Goal: Information Seeking & Learning: Learn about a topic

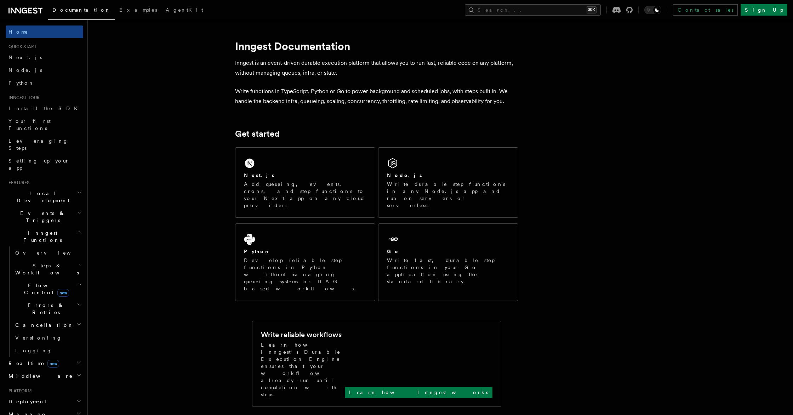
scroll to position [78, 0]
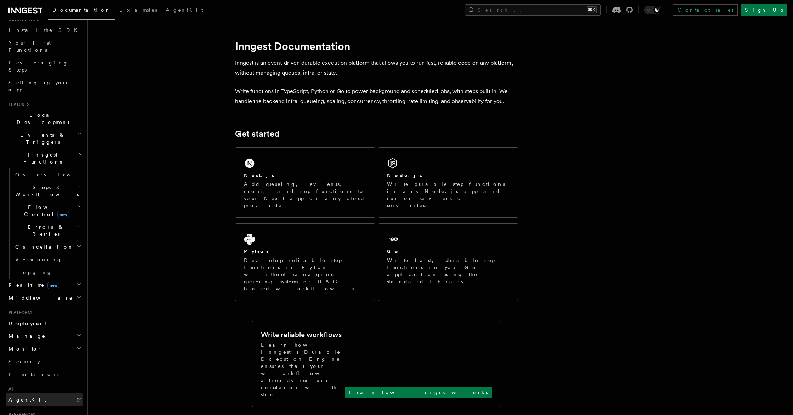
click at [36, 393] on link "AgentKit" at bounding box center [45, 399] width 78 height 13
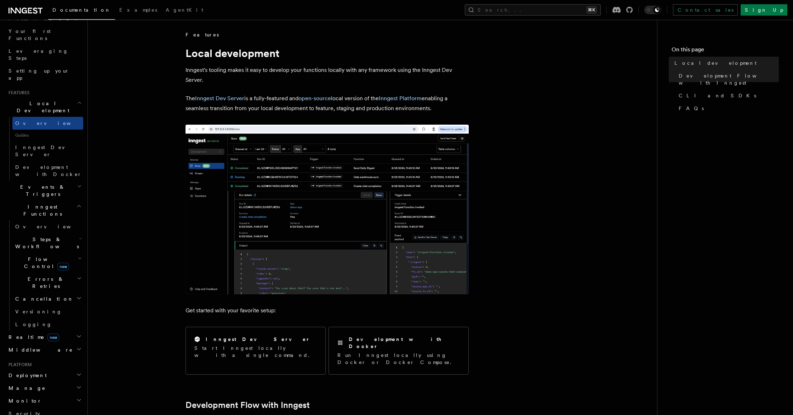
scroll to position [90, 0]
click at [64, 233] on h2 "Steps & Workflows" at bounding box center [47, 243] width 71 height 20
click at [43, 311] on link "AI Inference new" at bounding box center [51, 321] width 64 height 20
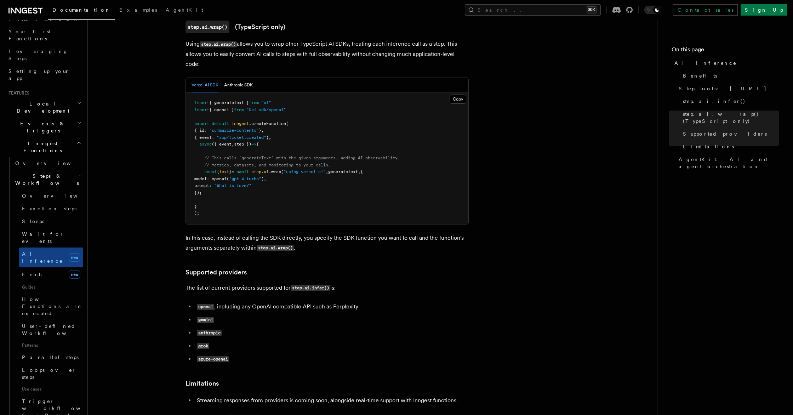
scroll to position [652, 0]
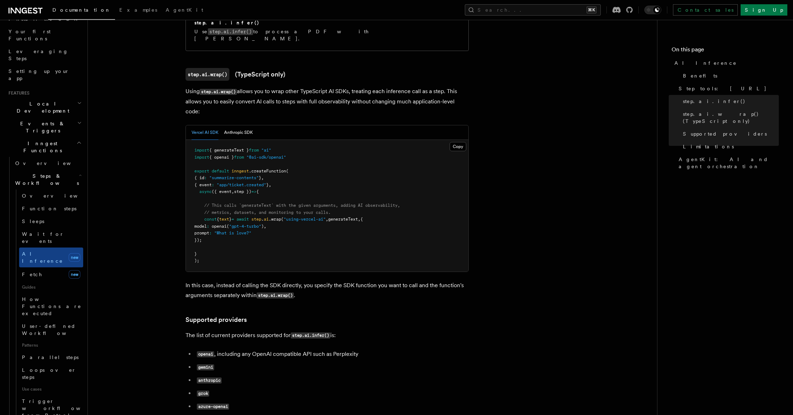
click at [386, 197] on pre "import { generateText } from "ai" import { openai } from "@ai-sdk/openai" expor…" at bounding box center [327, 206] width 283 height 132
click at [684, 156] on span "AgentKit: AI and agent orchestration" at bounding box center [729, 163] width 100 height 14
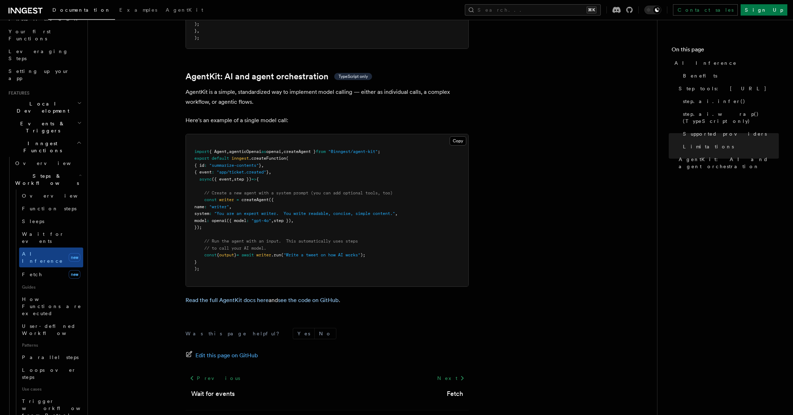
scroll to position [2045, 0]
click at [453, 136] on button "Copy Copied" at bounding box center [458, 140] width 17 height 9
click at [254, 145] on pre "import { Agent , agenticOpenai as openai , createAgent } from "@inngest/agent-k…" at bounding box center [327, 210] width 283 height 152
click at [307, 135] on pre "import { Agent , agenticOpenai as openai , createAgent } from "@inngest/agent-k…" at bounding box center [327, 210] width 283 height 152
click at [259, 134] on pre "import { Agent , agenticOpenai as openai , createAgent } from "@inngest/agent-k…" at bounding box center [327, 210] width 283 height 152
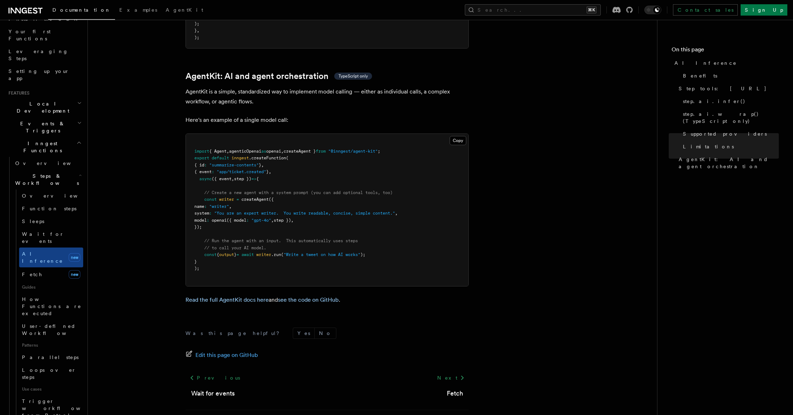
click at [260, 149] on span "agenticOpenai" at bounding box center [245, 151] width 32 height 5
copy code "import { Agent , agenticOpenai as openai , createAgent } from "@inngest/agent-k…"
click at [233, 163] on span ""summarize-contents"" at bounding box center [234, 165] width 50 height 5
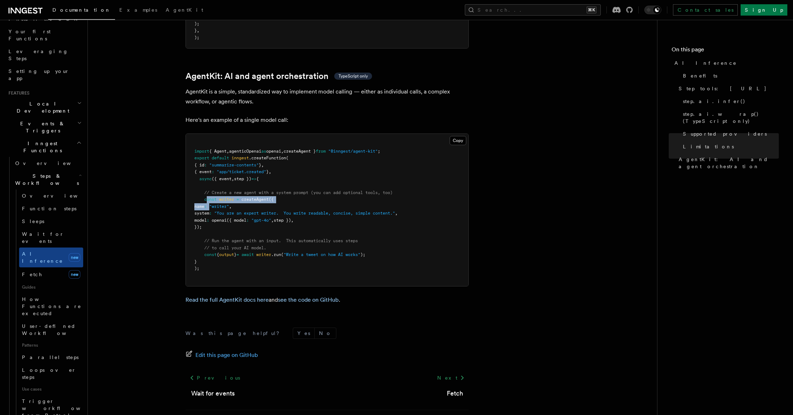
drag, startPoint x: 206, startPoint y: 169, endPoint x: 224, endPoint y: 177, distance: 18.9
click at [224, 177] on code "import { Agent , agenticOpenai as openai , createAgent } from "@inngest/agent-k…" at bounding box center [295, 210] width 203 height 123
click at [200, 165] on pre "import { Agent , agenticOpenai as openai , createAgent } from "@inngest/agent-k…" at bounding box center [327, 210] width 283 height 152
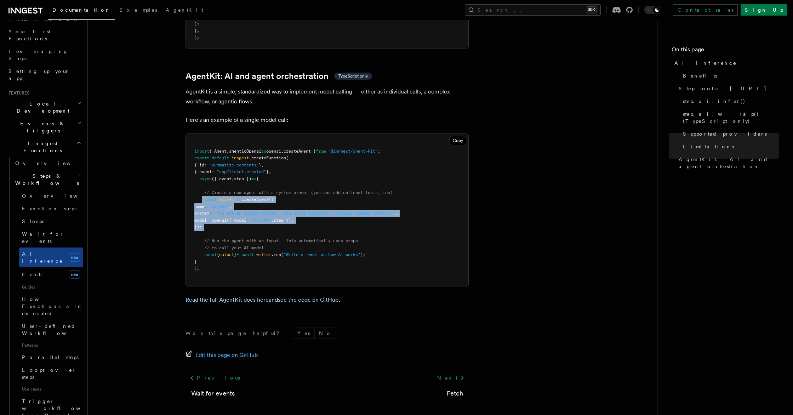
drag, startPoint x: 235, startPoint y: 180, endPoint x: 237, endPoint y: 201, distance: 20.6
click at [237, 201] on pre "import { Agent , agenticOpenai as openai , createAgent } from "@inngest/agent-k…" at bounding box center [327, 210] width 283 height 152
copy code "const writer = createAgent ({ name : "writer" , system : "You are an expert wri…"
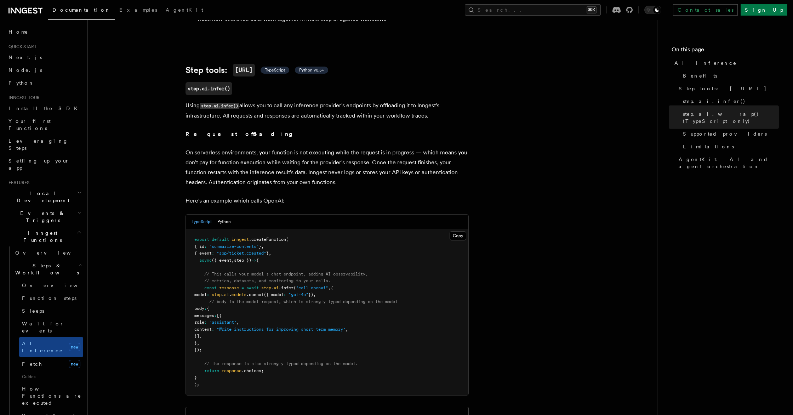
scroll to position [0, 0]
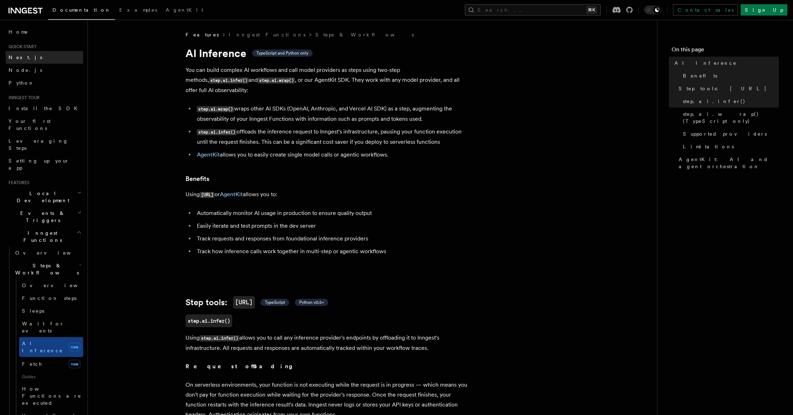
click at [15, 56] on span "Next.js" at bounding box center [26, 58] width 34 height 6
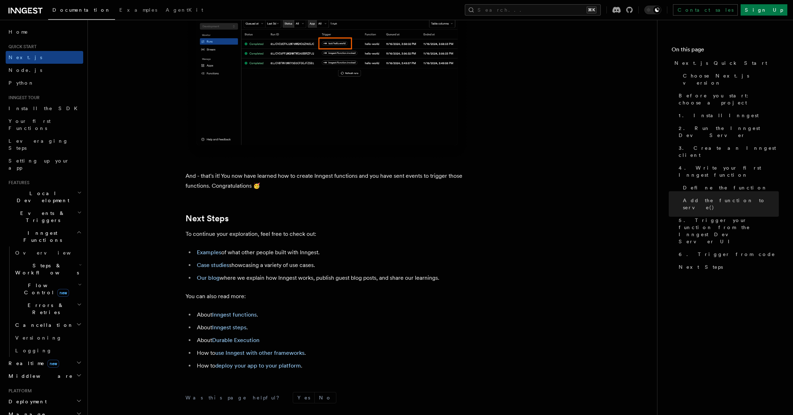
scroll to position [4244, 0]
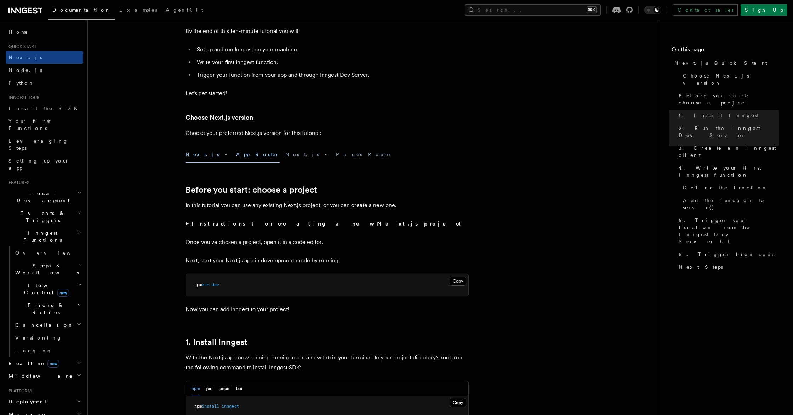
scroll to position [0, 0]
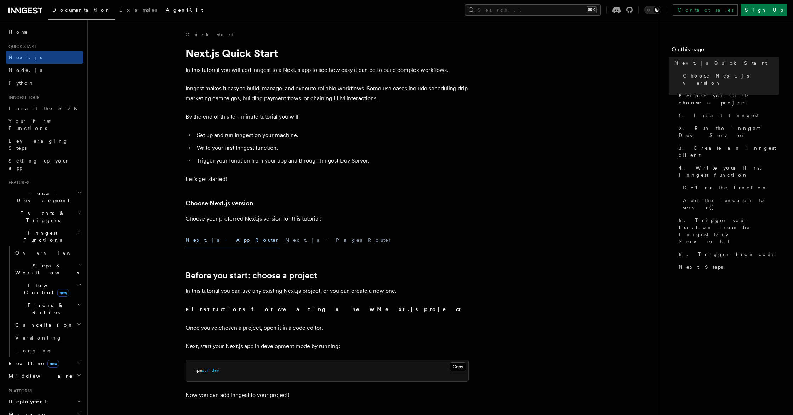
click at [166, 10] on span "AgentKit" at bounding box center [185, 10] width 38 height 6
click at [685, 302] on nav "On this page Next.js Quick Start Choose Next.js version Before you start: choos…" at bounding box center [725, 217] width 136 height 395
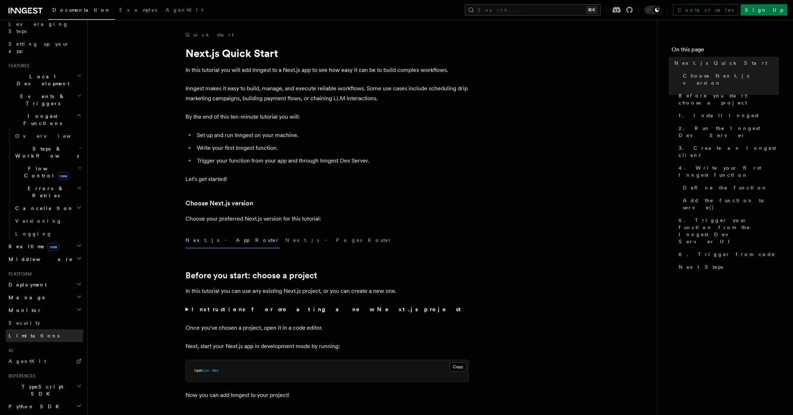
scroll to position [152, 0]
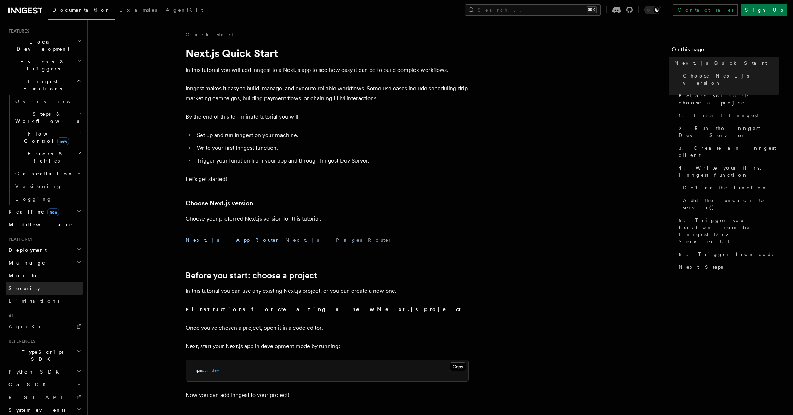
click at [30, 282] on link "Security" at bounding box center [45, 288] width 78 height 13
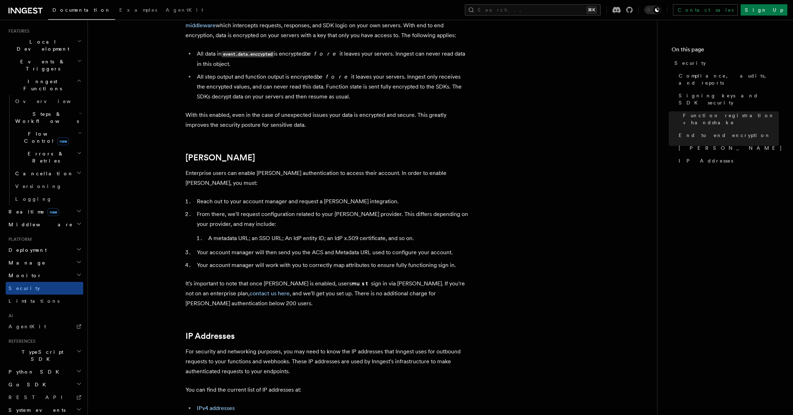
scroll to position [805, 0]
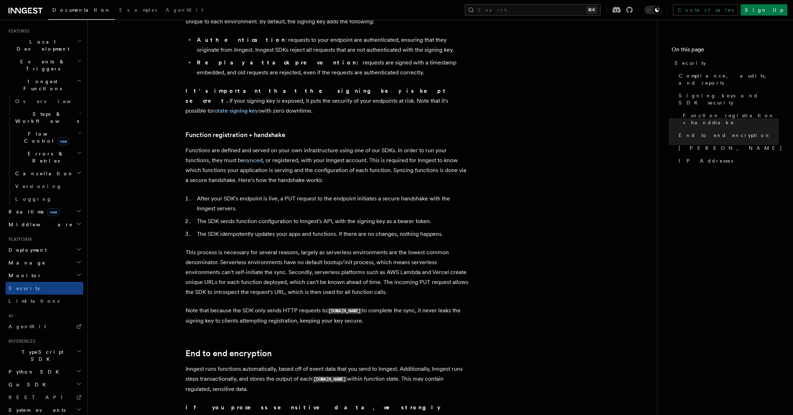
scroll to position [0, 0]
